Goal: Check status

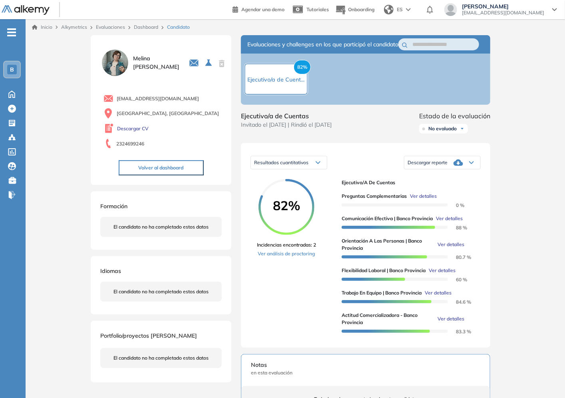
click at [284, 278] on div "82% Incidencias encontradas: 2 Ver análisis de proctoring" at bounding box center [296, 258] width 78 height 159
click at [156, 26] on link "Dashboard" at bounding box center [146, 27] width 24 height 6
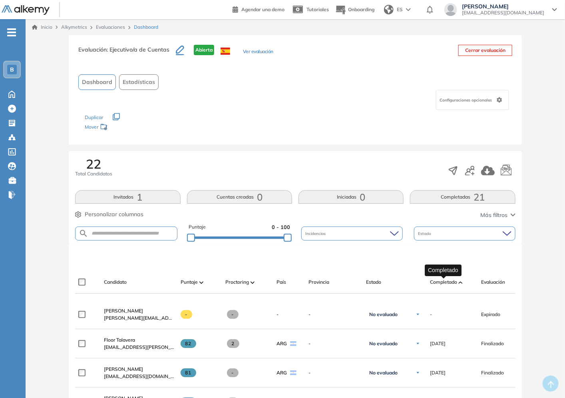
click at [448, 284] on span "Completado" at bounding box center [443, 281] width 27 height 7
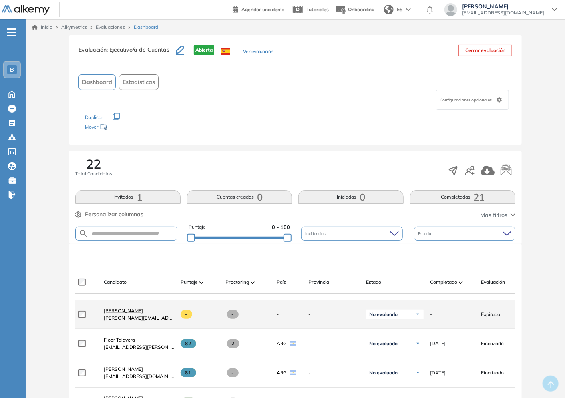
click at [120, 313] on span "[PERSON_NAME]" at bounding box center [123, 311] width 39 height 6
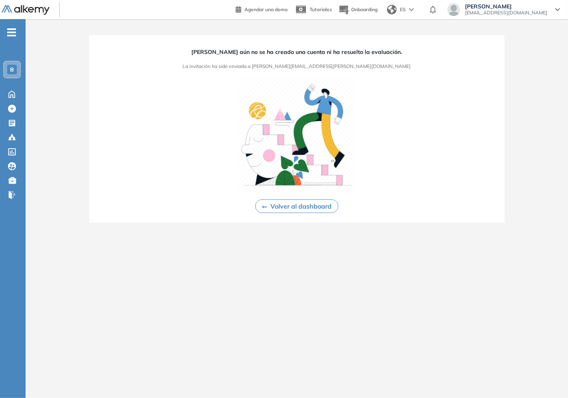
click at [264, 209] on button "Volver al dashboard" at bounding box center [296, 206] width 83 height 14
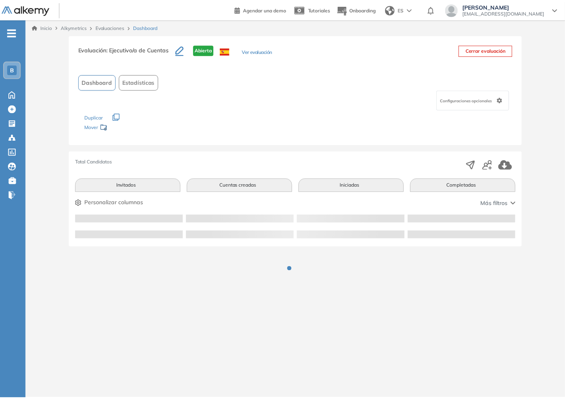
scroll to position [89, 0]
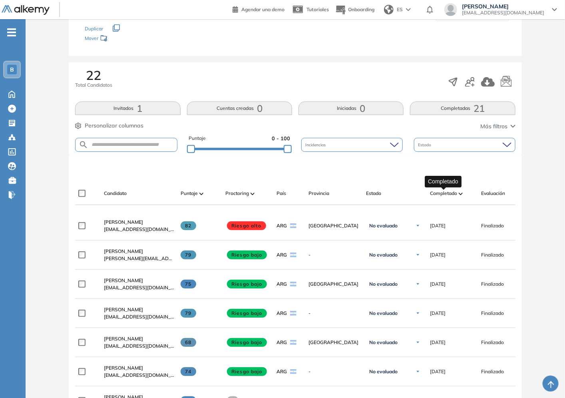
click at [453, 195] on span "Completado" at bounding box center [443, 193] width 27 height 7
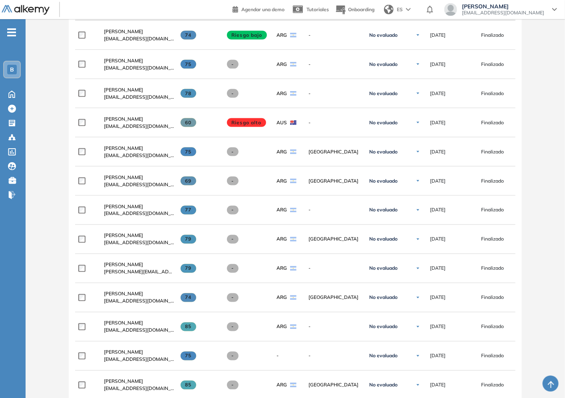
scroll to position [248, 0]
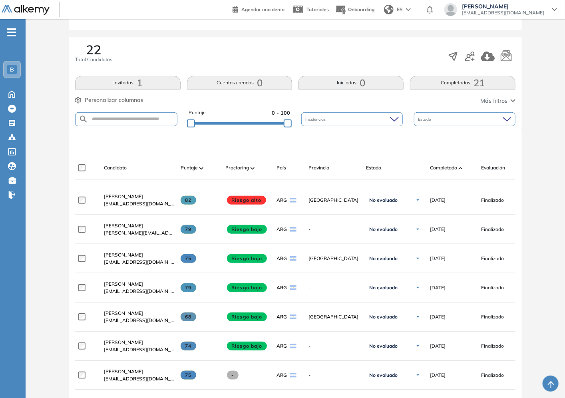
click at [10, 66] on span "B" at bounding box center [12, 69] width 4 height 6
click at [14, 34] on span "-" at bounding box center [11, 31] width 9 height 6
